Goal: Obtain resource: Download file/media

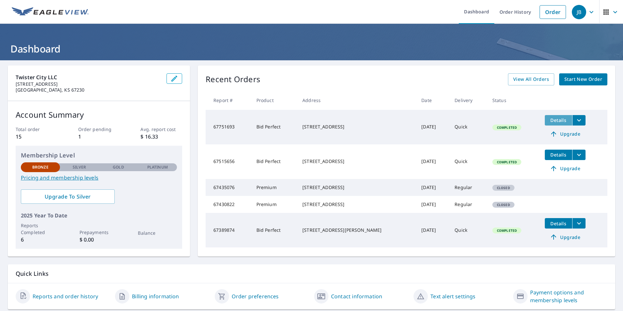
click at [549, 118] on span "Details" at bounding box center [559, 120] width 20 height 6
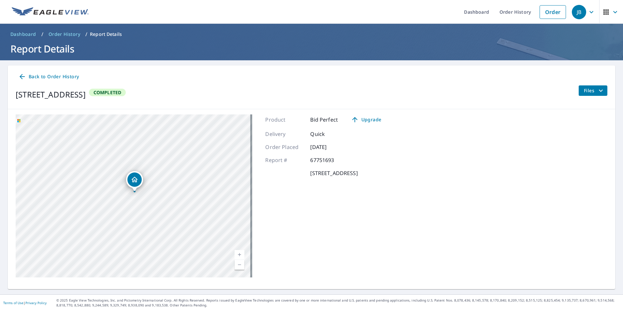
click at [45, 73] on span "Back to Order History" at bounding box center [48, 77] width 61 height 8
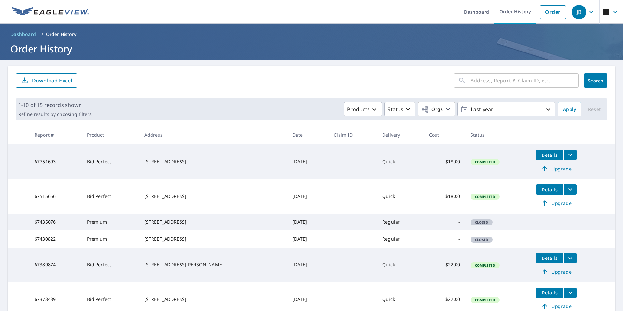
click at [567, 156] on icon "filesDropdownBtn-67751693" at bounding box center [571, 155] width 8 height 8
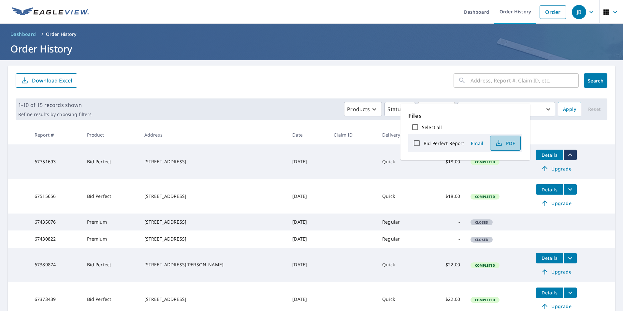
click at [514, 144] on span "PDF" at bounding box center [505, 143] width 21 height 8
